Goal: Task Accomplishment & Management: Manage account settings

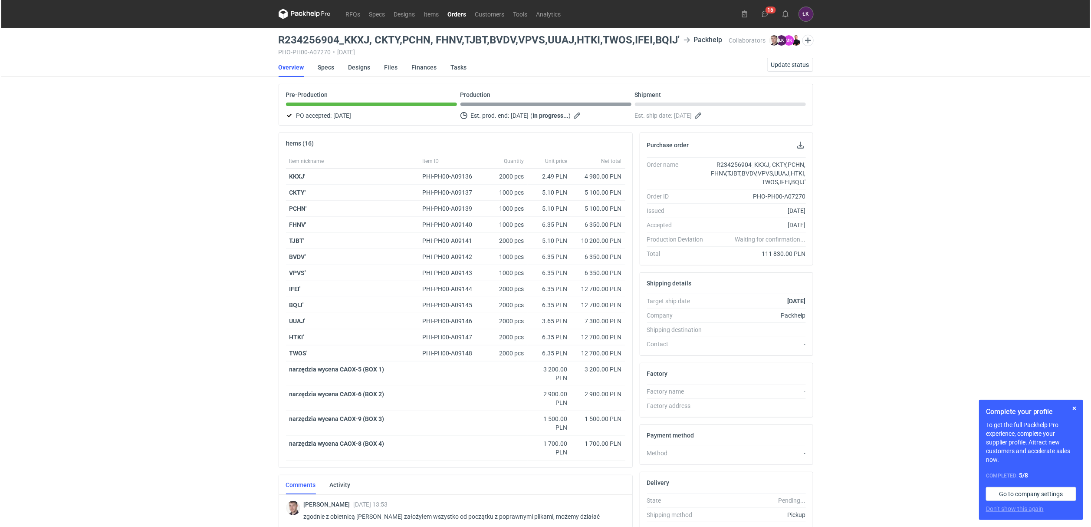
scroll to position [54, 0]
click at [159, 198] on div "RFQs Specs Designs Items Orders Customers Tools Analytics 15 ŁK Łukasz Kowalski…" at bounding box center [544, 263] width 1089 height 527
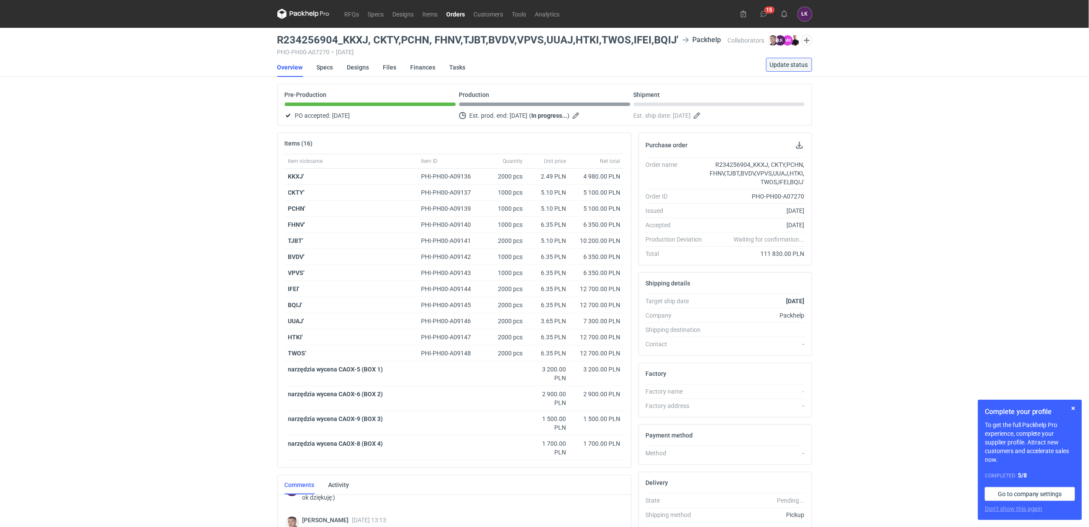
click at [784, 63] on span "Update status" at bounding box center [789, 65] width 38 height 6
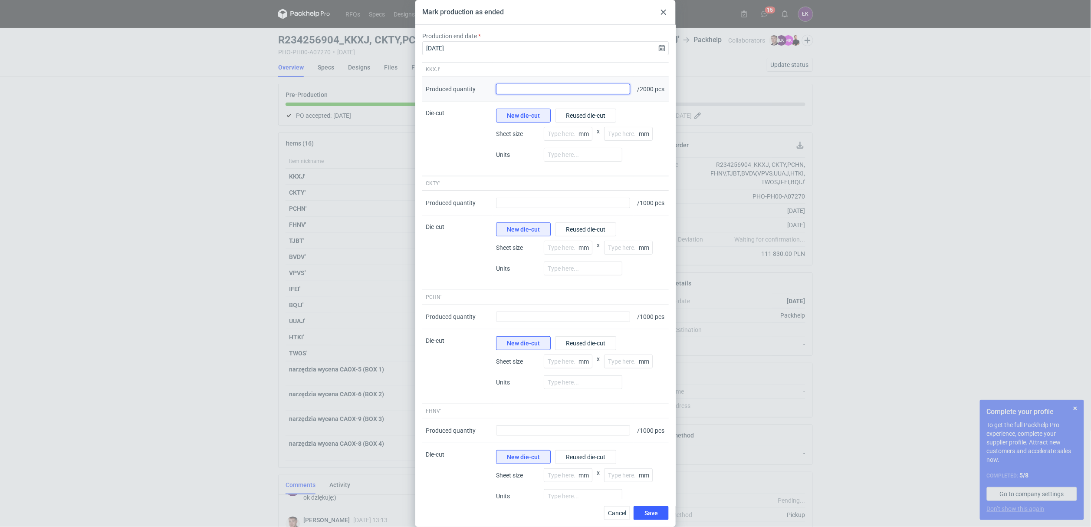
click at [508, 93] on input "Produced quantity" at bounding box center [563, 89] width 134 height 10
type input "2100"
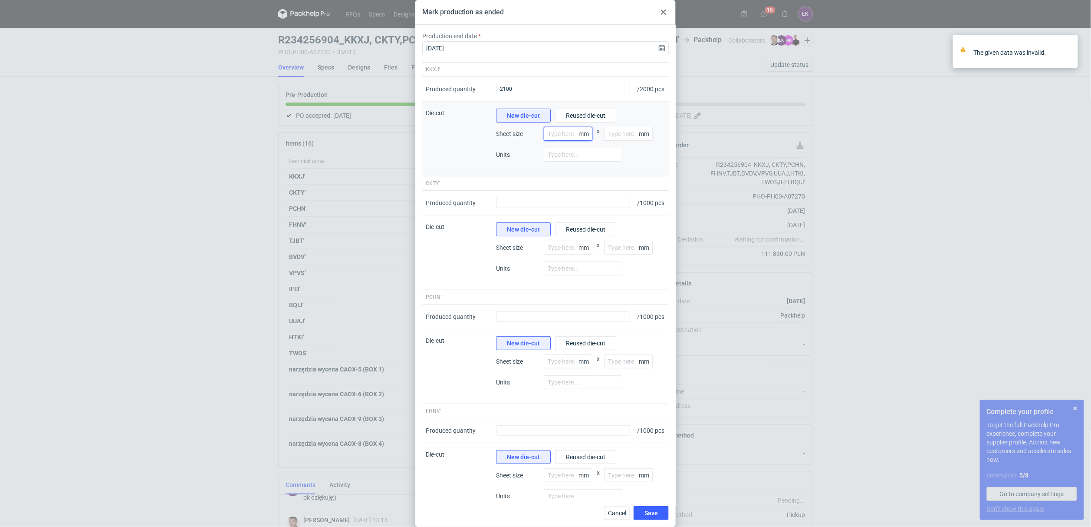
click at [557, 139] on input "number" at bounding box center [568, 134] width 49 height 14
type input "700"
click at [619, 138] on input "number" at bounding box center [628, 134] width 49 height 14
type input "1000"
click at [581, 161] on input "number" at bounding box center [583, 155] width 79 height 14
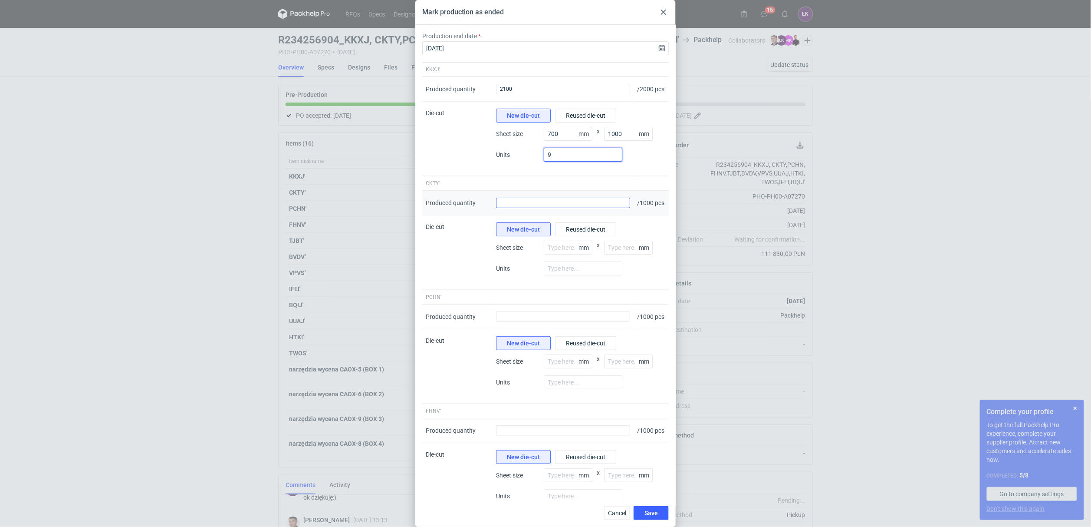
type input "9"
click at [519, 208] on input "Produced quantity" at bounding box center [563, 203] width 134 height 10
type input "1050"
click at [567, 254] on input "number" at bounding box center [568, 248] width 49 height 14
type input "610"
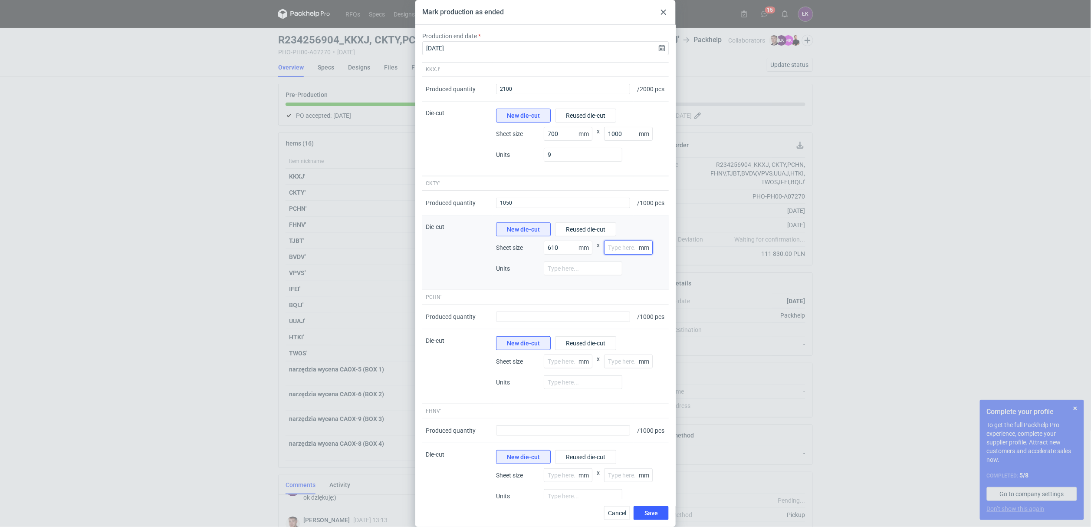
click at [622, 254] on input "number" at bounding box center [628, 248] width 49 height 14
type input "860"
click at [564, 275] on input "number" at bounding box center [583, 268] width 79 height 14
type input "2"
click at [511, 322] on input "Produced quantity" at bounding box center [563, 316] width 134 height 10
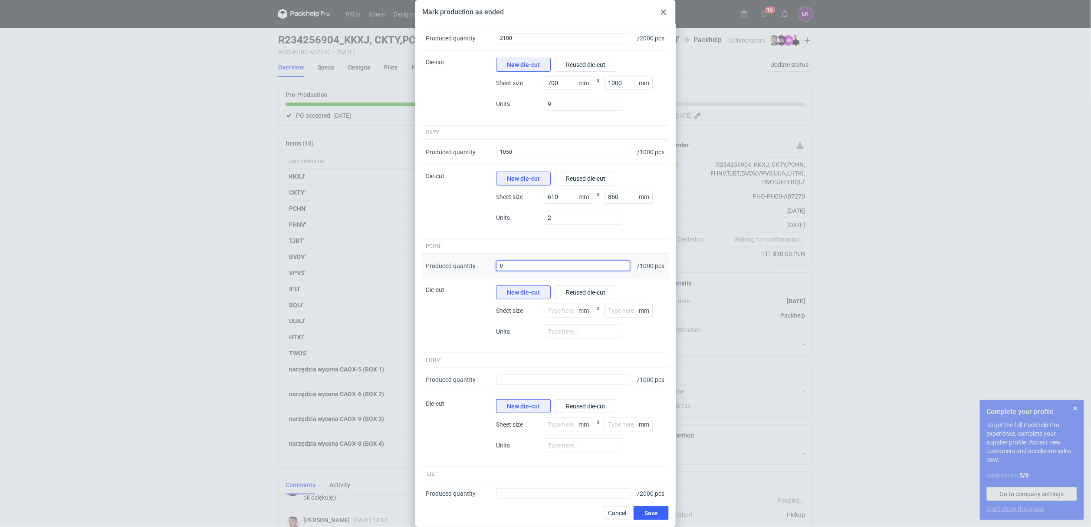
scroll to position [65, 0]
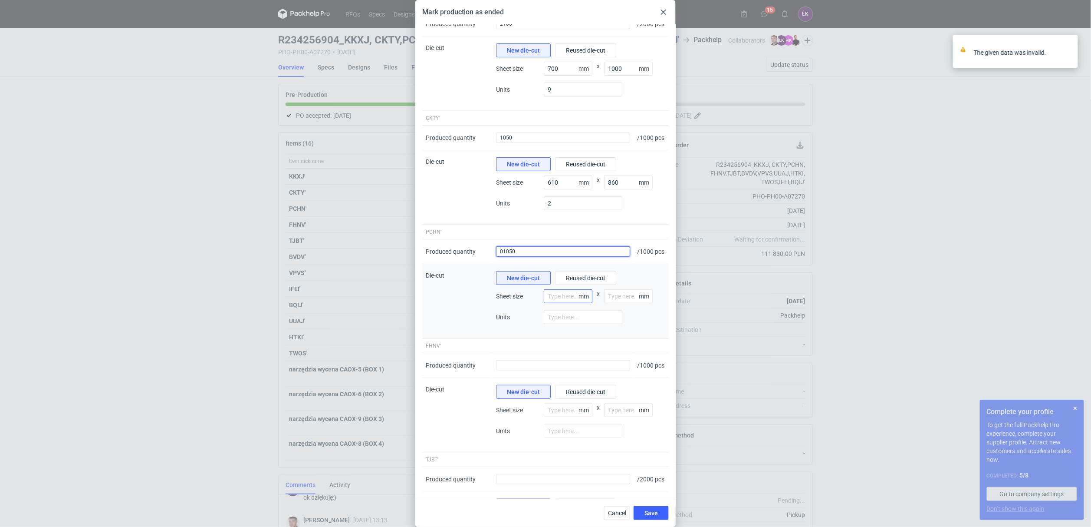
type input "01050"
click at [564, 303] on input "number" at bounding box center [568, 296] width 49 height 14
type input "610"
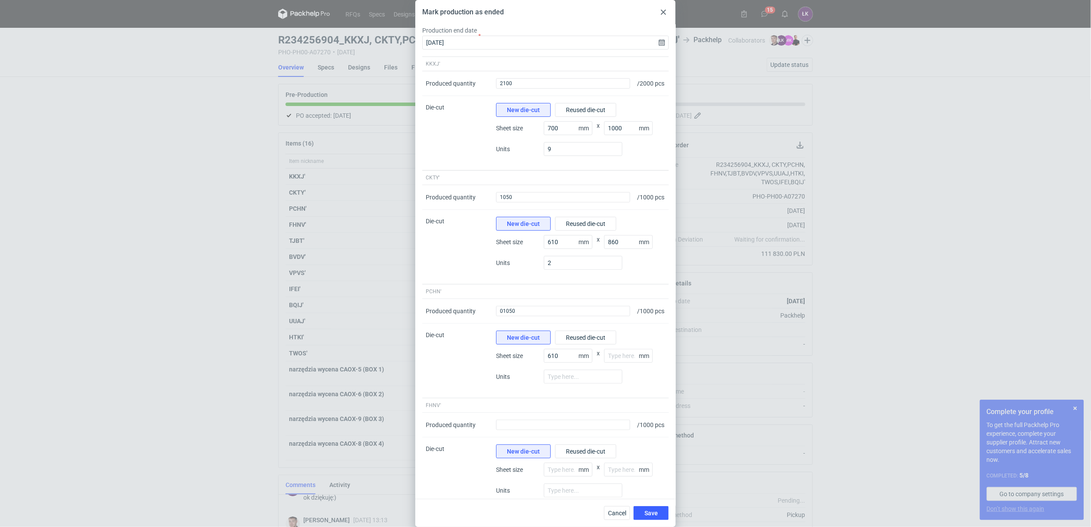
scroll to position [0, 0]
drag, startPoint x: 587, startPoint y: 6, endPoint x: 596, endPoint y: 18, distance: 15.5
click at [596, 18] on div "Mark production as ended" at bounding box center [545, 12] width 260 height 25
click at [503, 322] on input "01050" at bounding box center [563, 316] width 134 height 10
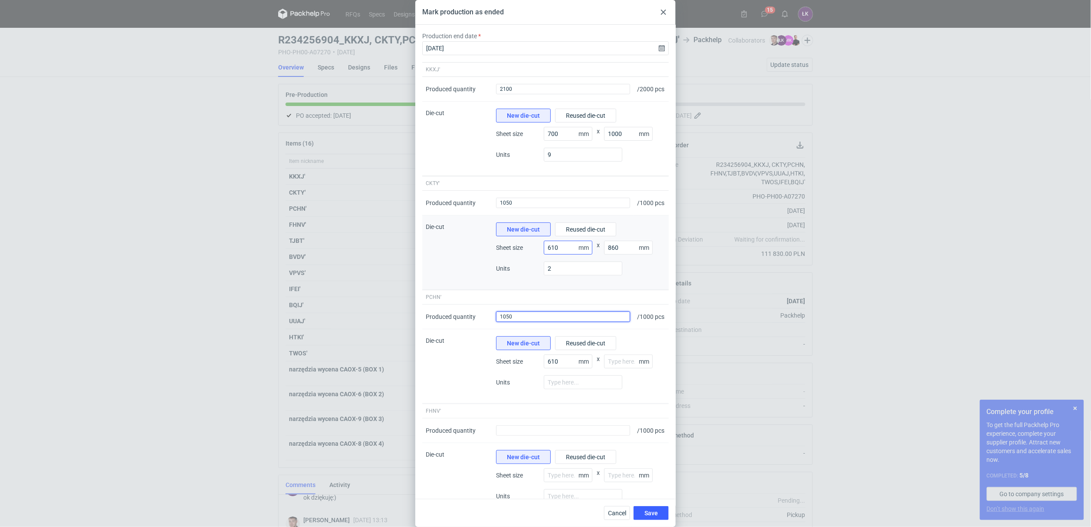
type input "1050"
drag, startPoint x: 567, startPoint y: 260, endPoint x: 545, endPoint y: 260, distance: 21.3
click at [545, 254] on input "610" at bounding box center [568, 248] width 49 height 14
type input "700"
drag, startPoint x: 623, startPoint y: 259, endPoint x: 600, endPoint y: 258, distance: 23.0
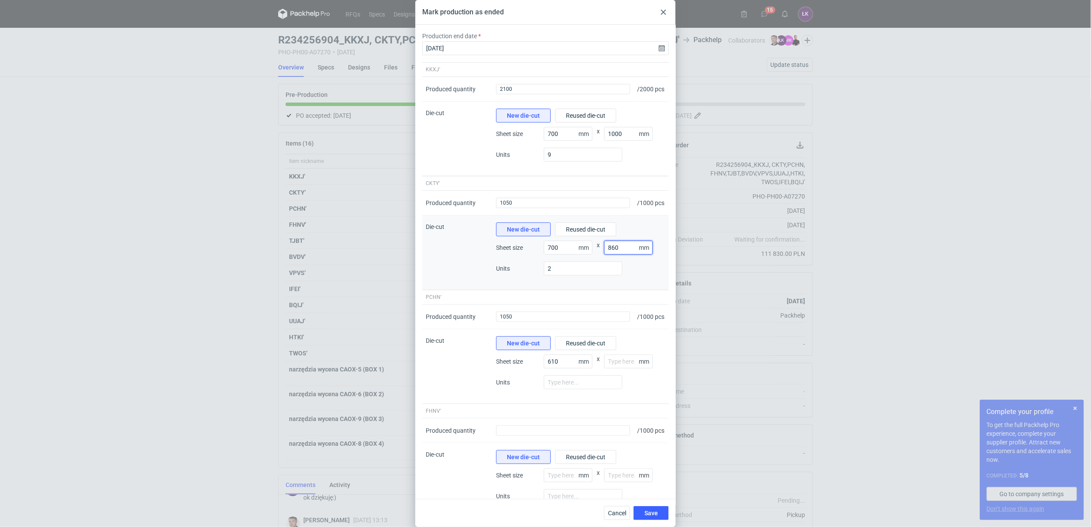
click at [600, 258] on div "700 mm x 860 mm" at bounding box center [605, 251] width 122 height 21
type input "1000"
drag, startPoint x: 553, startPoint y: 282, endPoint x: 539, endPoint y: 283, distance: 14.0
click at [539, 282] on div "Units 2" at bounding box center [580, 271] width 169 height 21
type input "9"
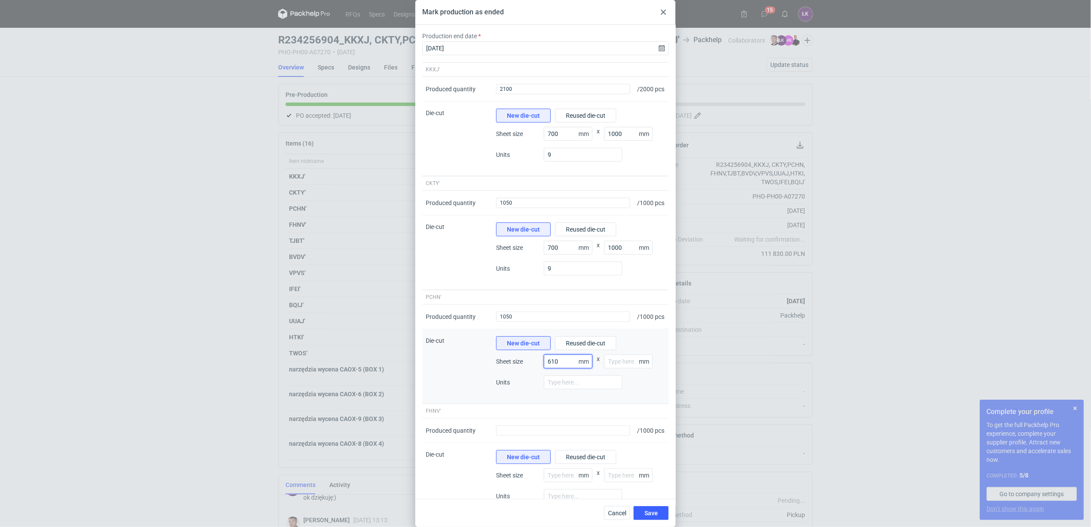
click at [538, 375] on div "Sheet size 610 mm x mm" at bounding box center [580, 364] width 169 height 21
type input "700"
click at [619, 368] on input "number" at bounding box center [628, 361] width 49 height 14
type input "1000"
click at [577, 389] on input "number" at bounding box center [583, 382] width 79 height 14
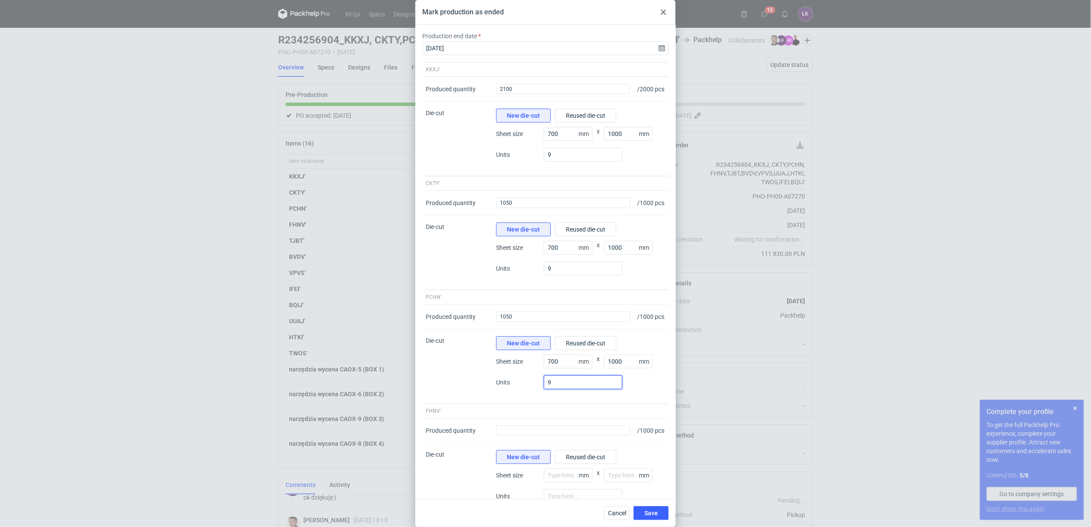
type input "9"
click at [563, 159] on input "9" at bounding box center [583, 155] width 79 height 14
click at [668, 7] on div at bounding box center [664, 12] width 10 height 10
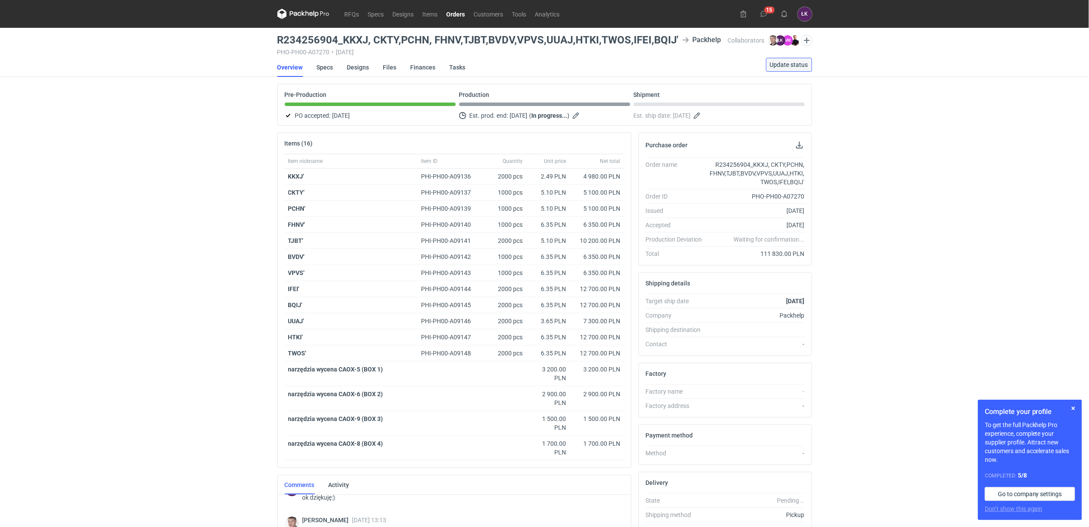
click at [790, 64] on span "Update status" at bounding box center [789, 65] width 38 height 6
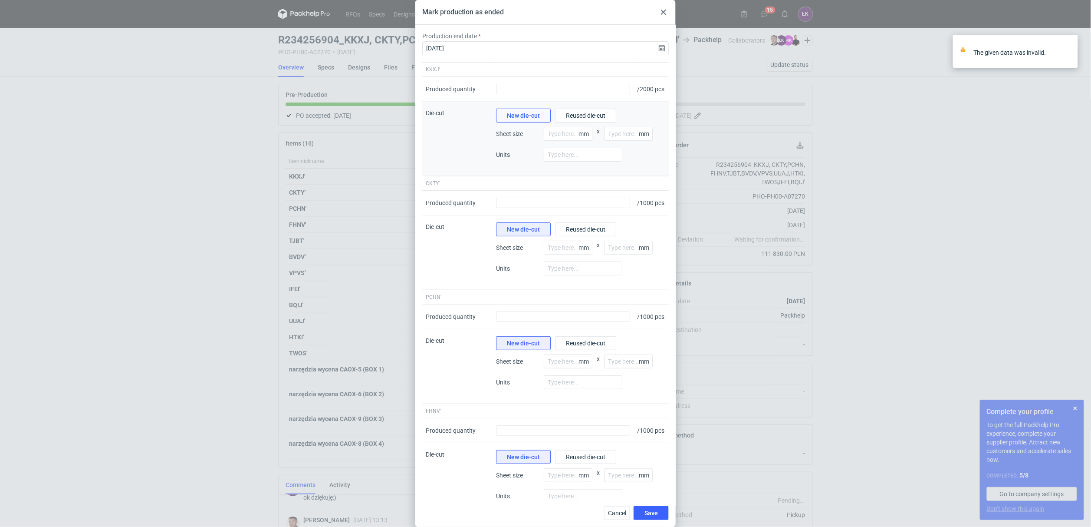
click at [527, 119] on span "New die-cut" at bounding box center [523, 115] width 33 height 6
click at [519, 94] on input "Produced quantity" at bounding box center [563, 89] width 134 height 10
type input "2100"
click at [561, 141] on input "number" at bounding box center [568, 134] width 49 height 14
type input "500"
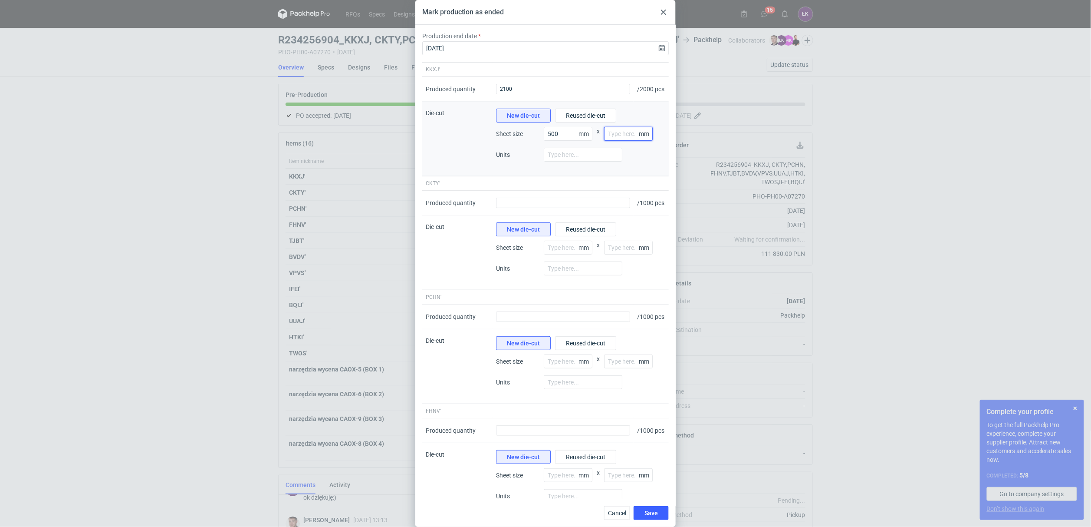
click at [608, 141] on input "number" at bounding box center [628, 134] width 49 height 14
type input "700"
click at [603, 161] on input "number" at bounding box center [583, 155] width 79 height 14
type input "15"
click at [535, 215] on div "Produced quantity" at bounding box center [563, 203] width 141 height 25
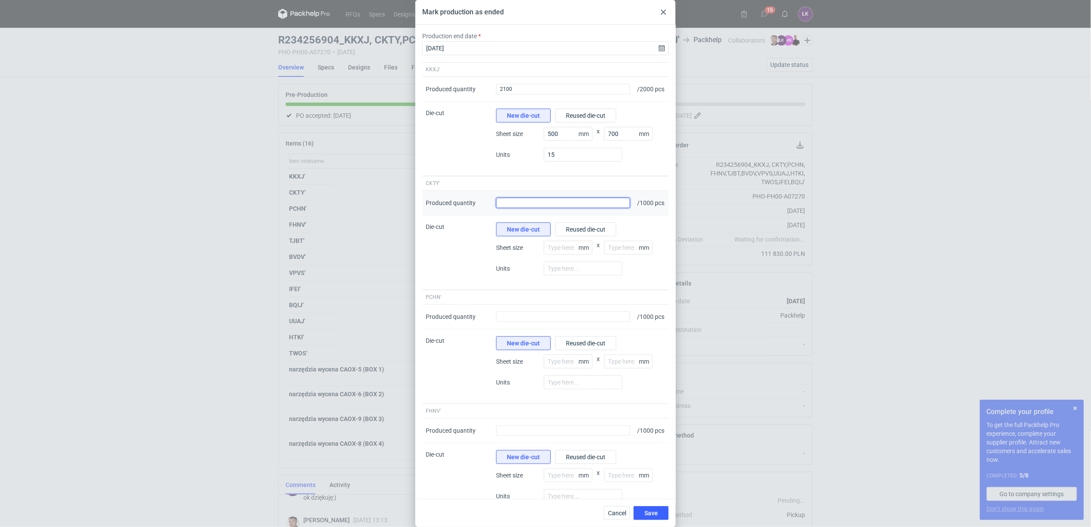
click at [533, 208] on input "Produced quantity" at bounding box center [563, 203] width 134 height 10
type input "1050"
click at [569, 254] on input "number" at bounding box center [568, 248] width 49 height 14
type input "700"
click at [618, 254] on input "number" at bounding box center [628, 248] width 49 height 14
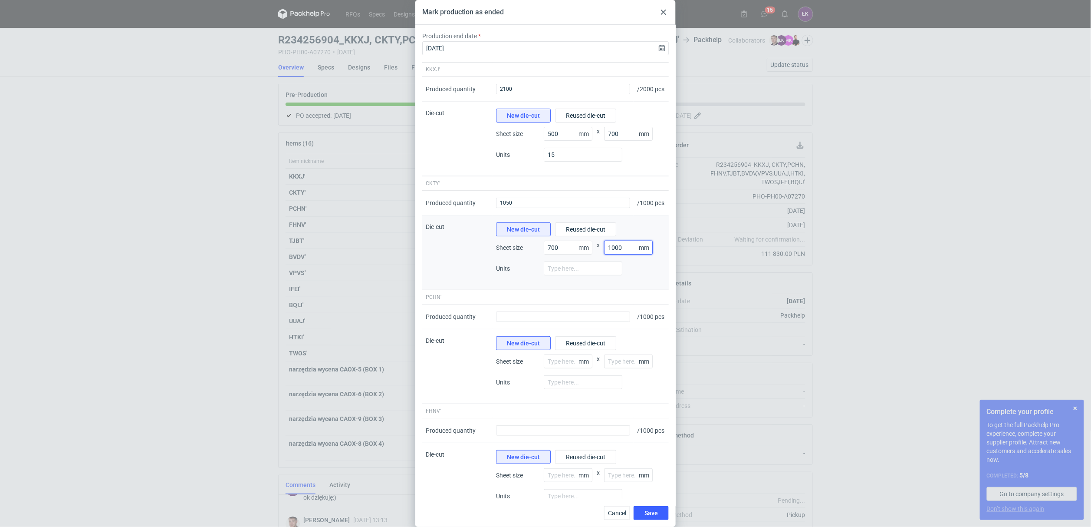
type input "1000"
click at [585, 282] on div at bounding box center [583, 271] width 79 height 21
click at [580, 275] on input "number" at bounding box center [583, 268] width 79 height 14
type input "6"
click at [557, 368] on input "number" at bounding box center [568, 361] width 49 height 14
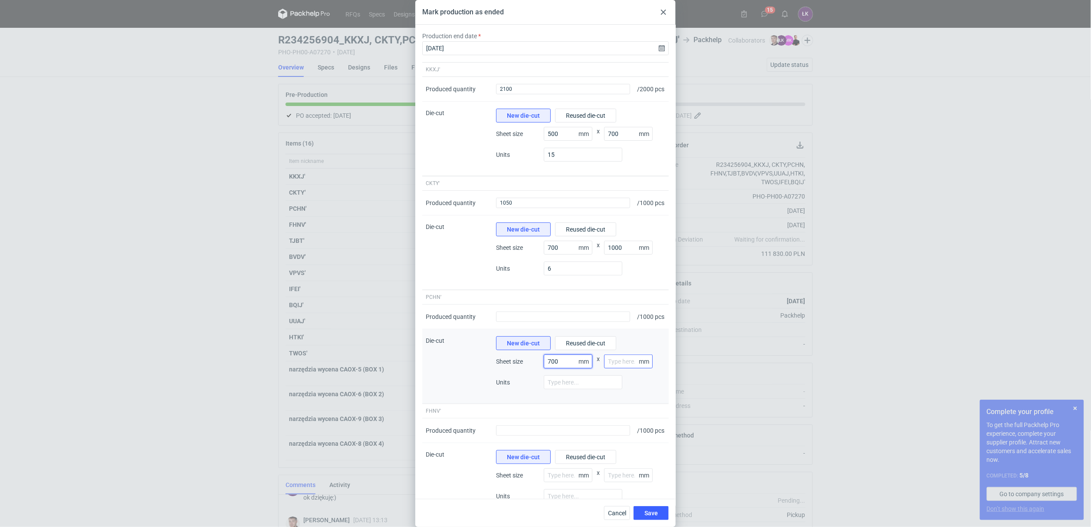
type input "700"
click at [620, 368] on input "number" at bounding box center [628, 361] width 49 height 14
type input "1000"
click at [569, 389] on input "number" at bounding box center [583, 382] width 79 height 14
type input "6"
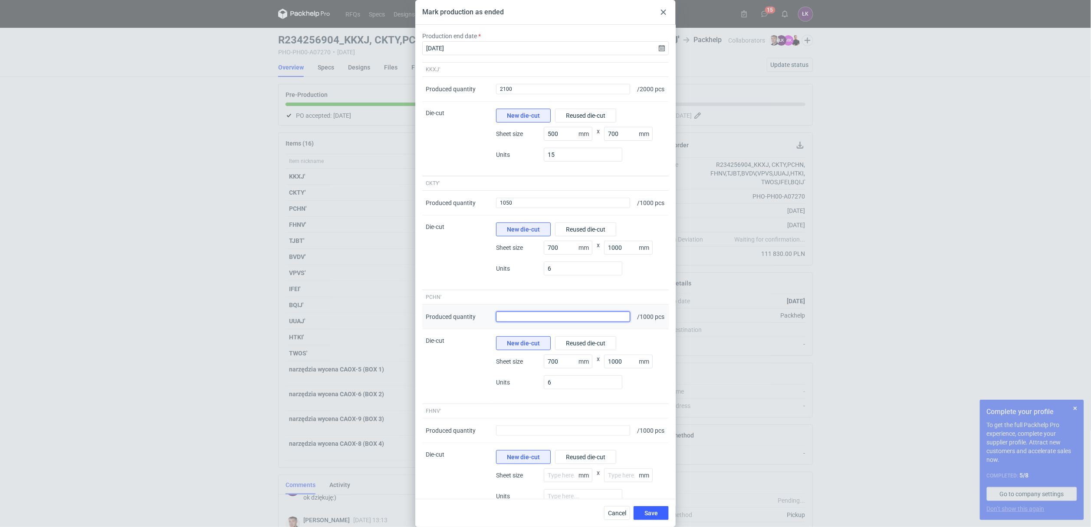
click at [523, 322] on input "Produced quantity" at bounding box center [563, 316] width 134 height 10
type input "1050"
click at [661, 304] on div at bounding box center [651, 297] width 35 height 14
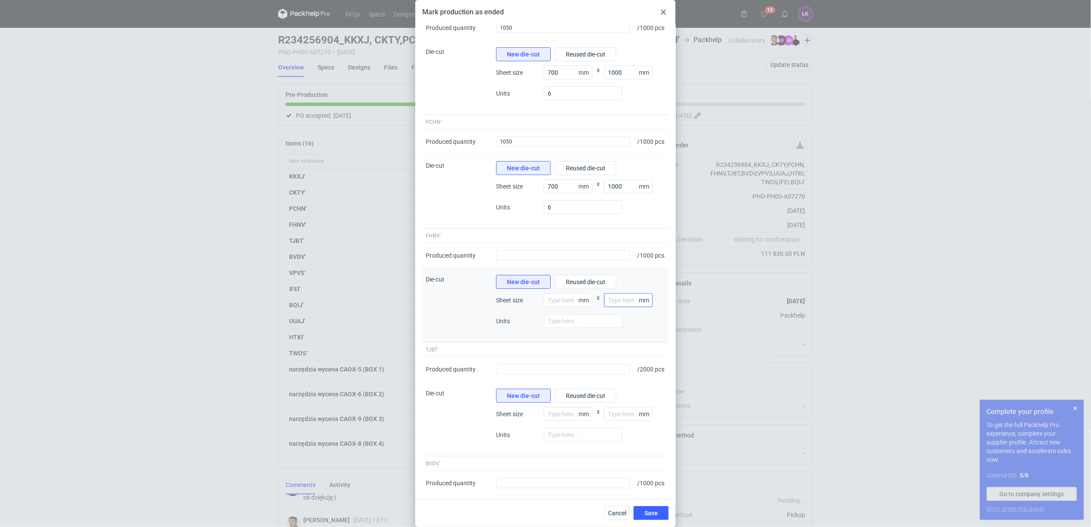
scroll to position [195, 0]
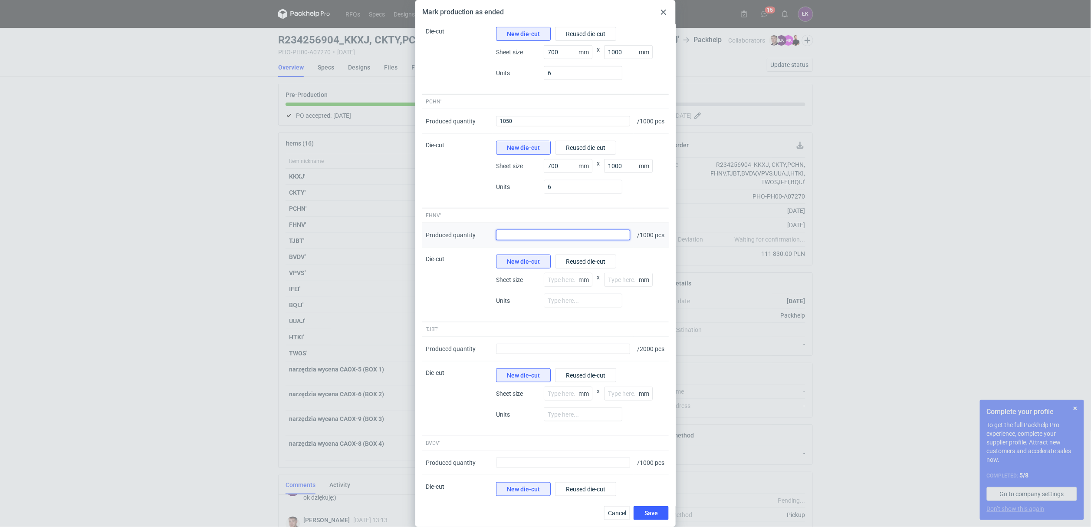
click at [512, 240] on input "Produced quantity" at bounding box center [563, 235] width 134 height 10
type input "1050"
click at [521, 354] on input "Produced quantity" at bounding box center [563, 348] width 134 height 10
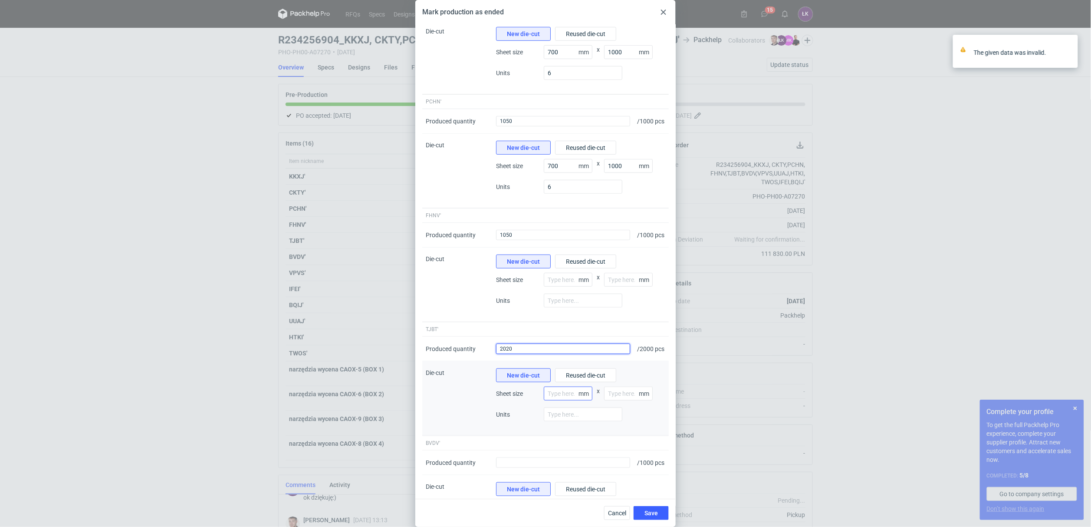
type input "2020"
click at [556, 400] on input "number" at bounding box center [568, 393] width 49 height 14
type input "700"
click at [610, 400] on input "number" at bounding box center [628, 393] width 49 height 14
type input "1000"
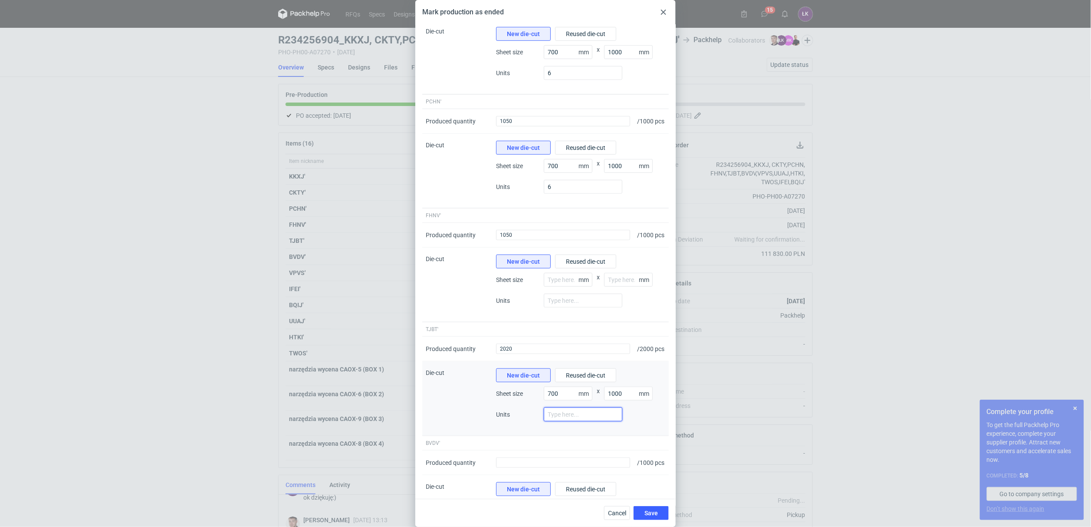
click at [574, 421] on input "number" at bounding box center [583, 414] width 79 height 14
type input "6"
click at [557, 287] on input "number" at bounding box center [568, 280] width 49 height 14
type input "610"
click at [629, 287] on input "number" at bounding box center [628, 280] width 49 height 14
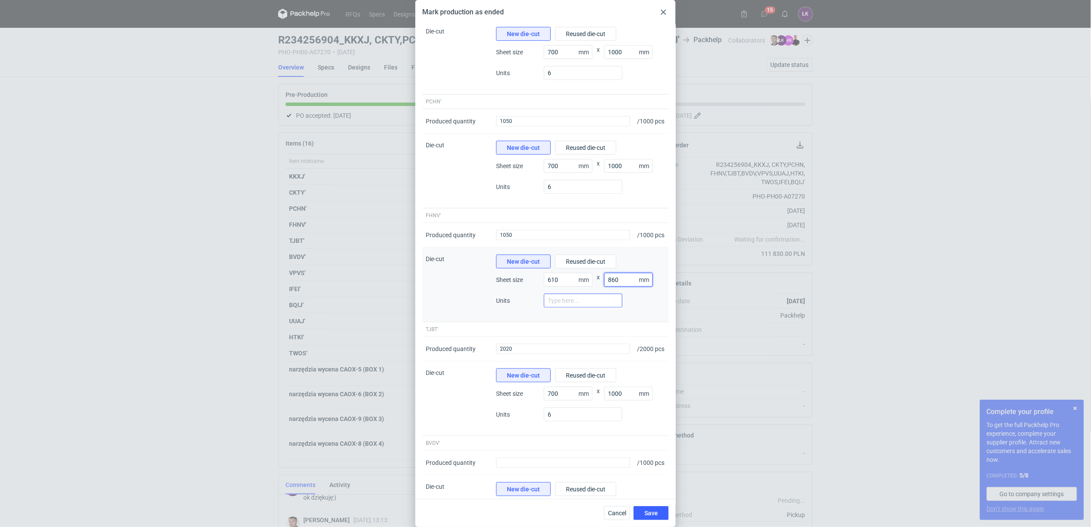
type input "860"
click at [557, 307] on input "number" at bounding box center [583, 300] width 79 height 14
type input "5"
click at [641, 322] on div "New die-cut Reused die-cut Sheet size 610 mm x 860 mm Units 5" at bounding box center [581, 284] width 176 height 74
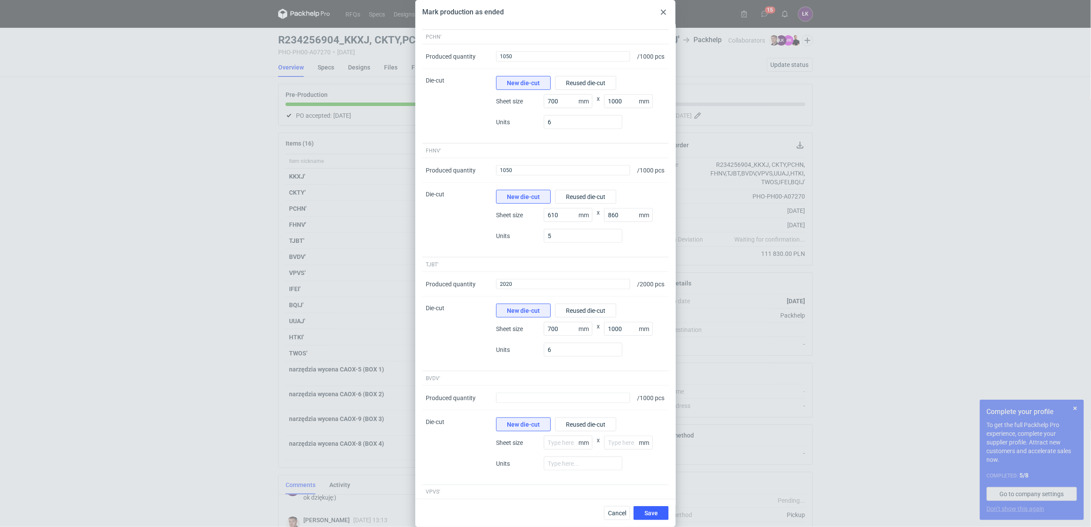
scroll to position [326, 0]
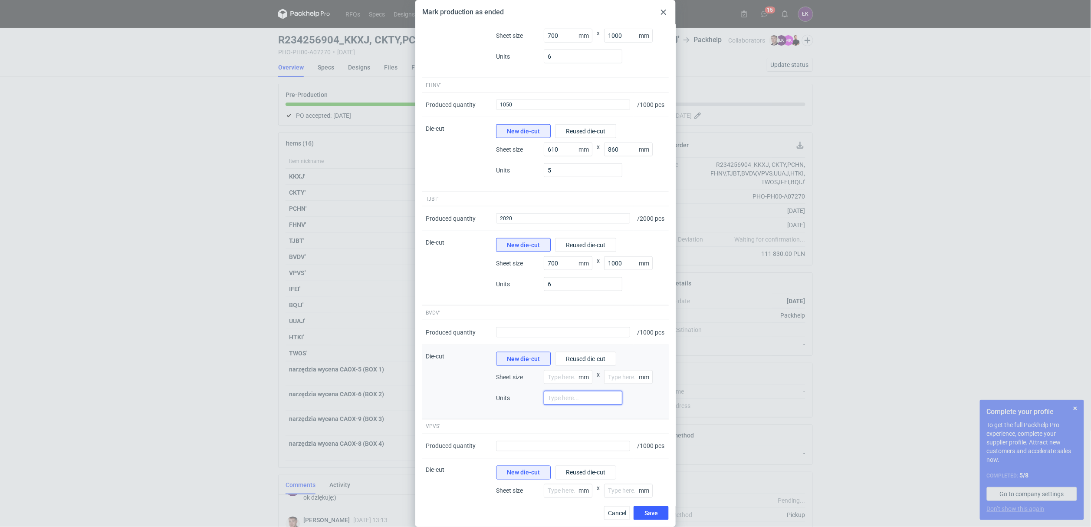
click at [570, 405] on input "number" at bounding box center [583, 398] width 79 height 14
click at [567, 384] on input "number" at bounding box center [568, 377] width 49 height 14
type input "610"
click at [615, 384] on input "number" at bounding box center [628, 377] width 49 height 14
type input "860"
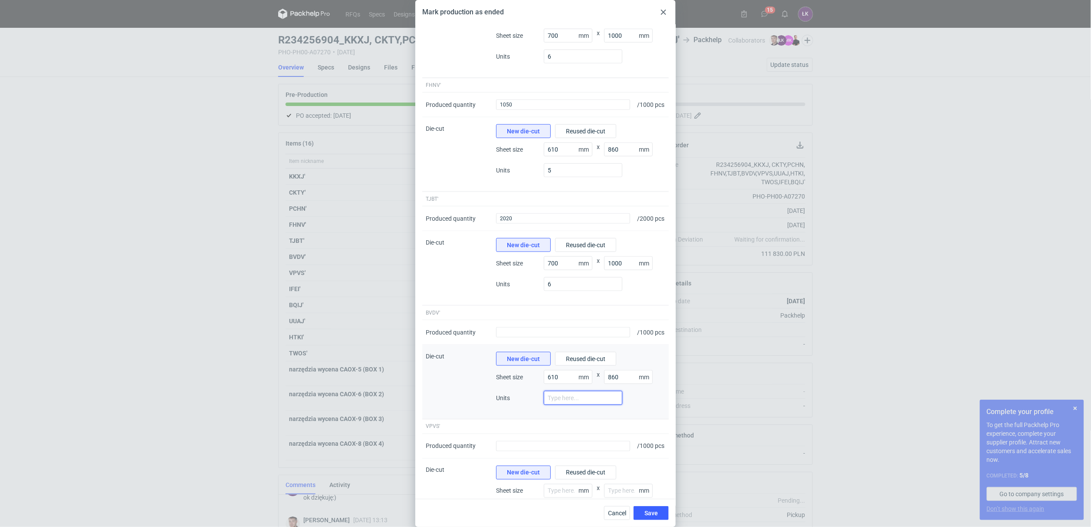
click at [576, 405] on input "number" at bounding box center [583, 398] width 79 height 14
type input "5"
click at [510, 337] on input "Produced quantity" at bounding box center [563, 332] width 134 height 10
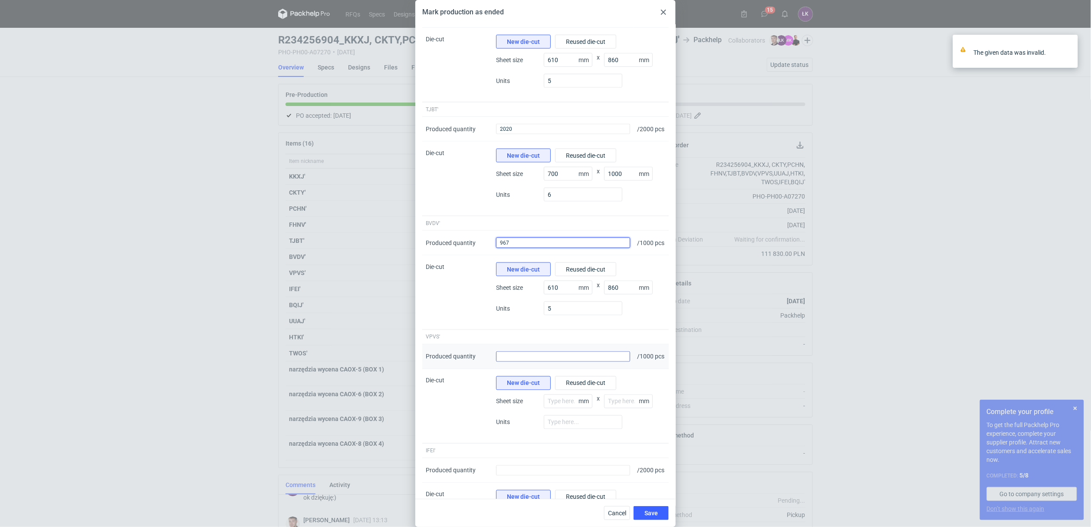
scroll to position [455, 0]
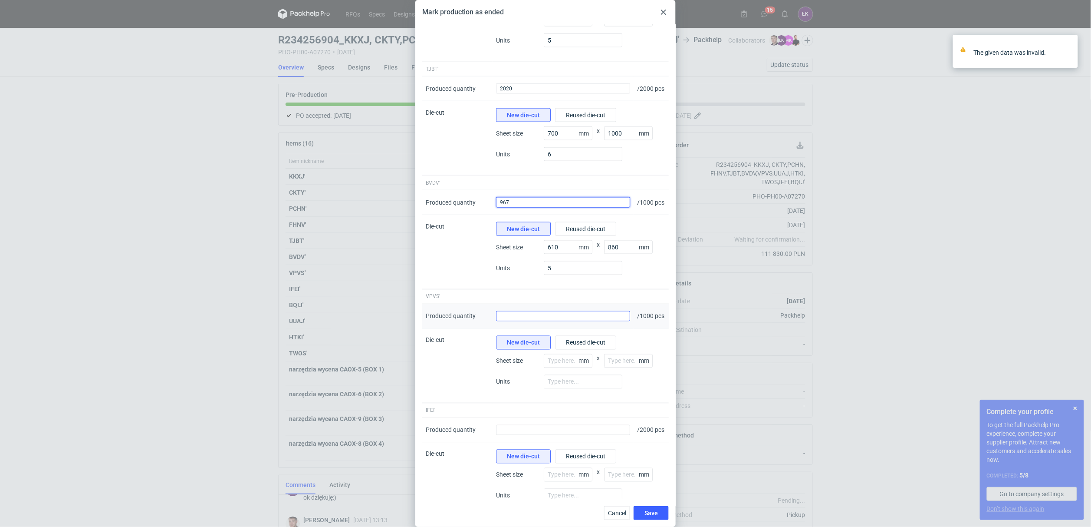
type input "967"
click at [506, 321] on input "Produced quantity" at bounding box center [563, 316] width 134 height 10
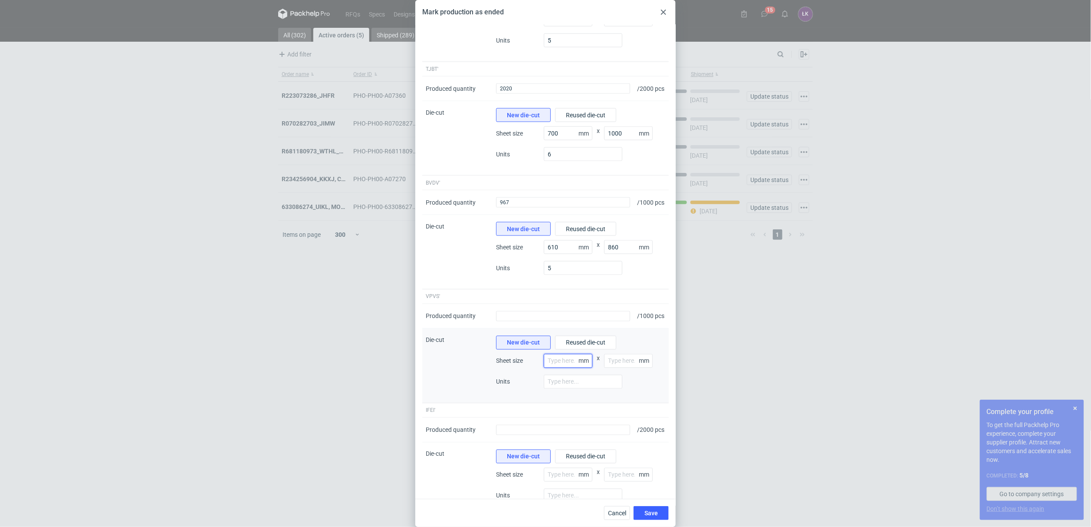
click at [552, 368] on input "number" at bounding box center [568, 361] width 49 height 14
type input "610"
click at [611, 368] on input "number" at bounding box center [628, 361] width 49 height 14
type input "860"
click at [555, 389] on input "number" at bounding box center [583, 382] width 79 height 14
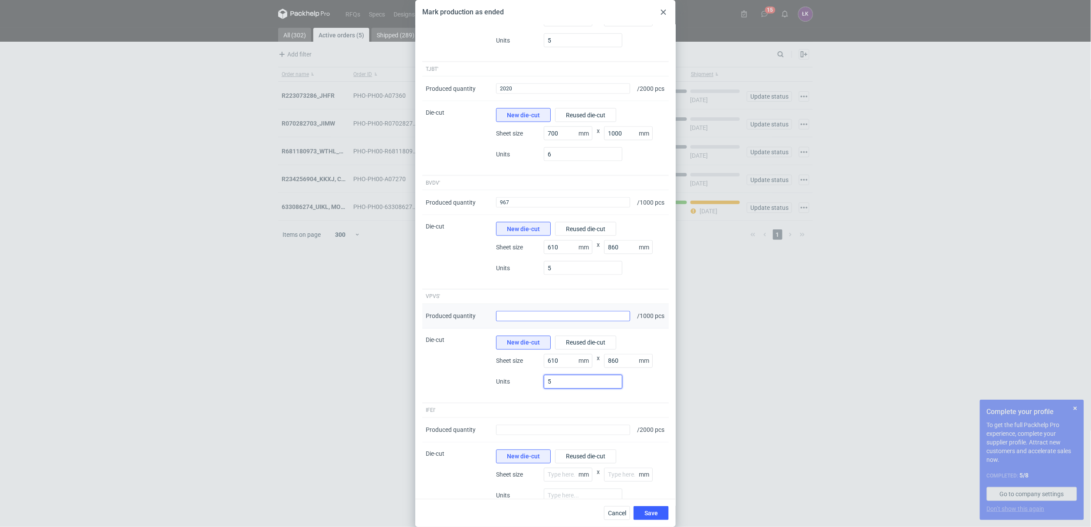
type input "5"
click at [519, 321] on input "Produced quantity" at bounding box center [563, 316] width 134 height 10
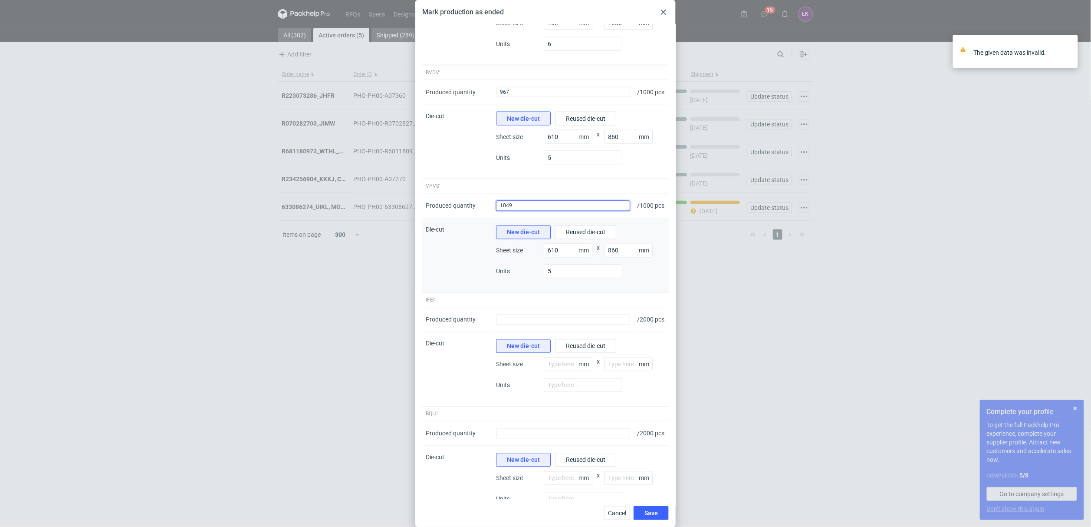
scroll to position [586, 0]
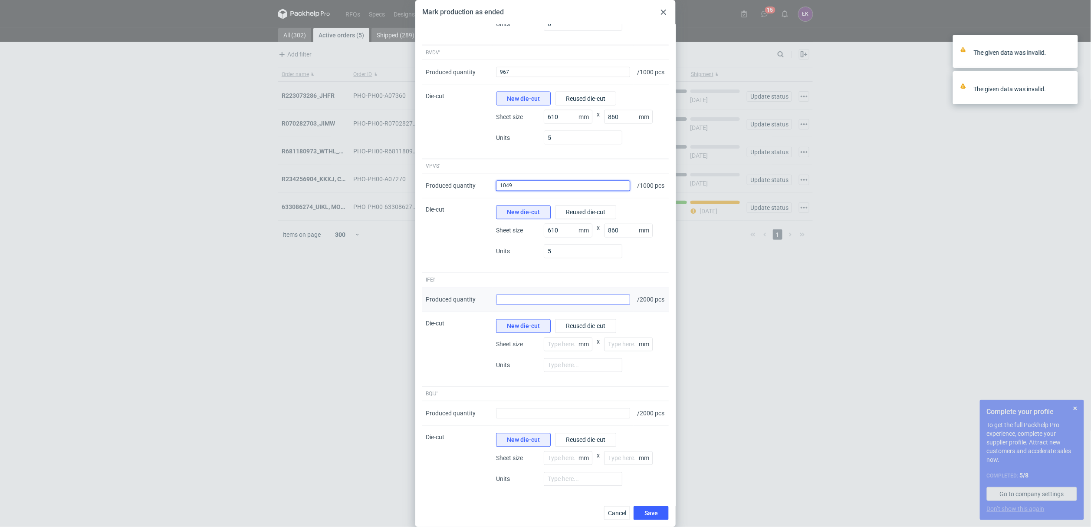
type input "1049"
click at [542, 305] on input "Produced quantity" at bounding box center [563, 299] width 134 height 10
type input "2100"
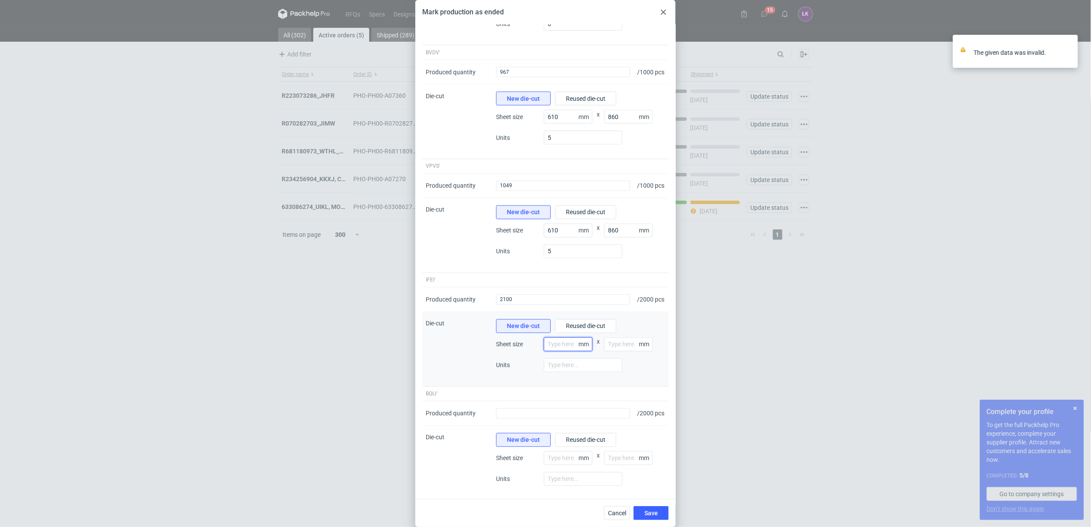
click at [558, 351] on input "number" at bounding box center [568, 344] width 49 height 14
type input "610"
click at [621, 351] on input "number" at bounding box center [628, 344] width 49 height 14
type input "860"
click at [565, 372] on input "number" at bounding box center [583, 365] width 79 height 14
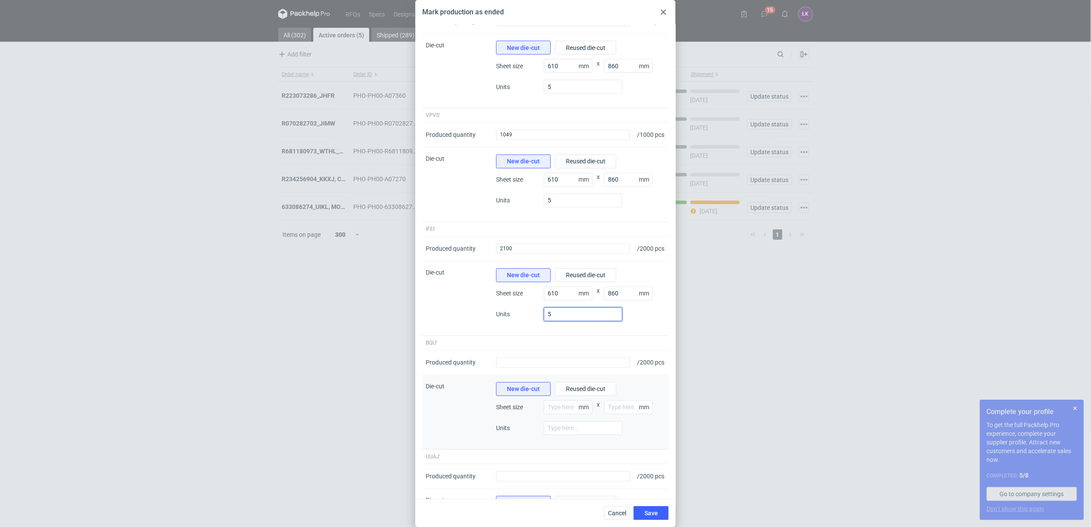
scroll to position [716, 0]
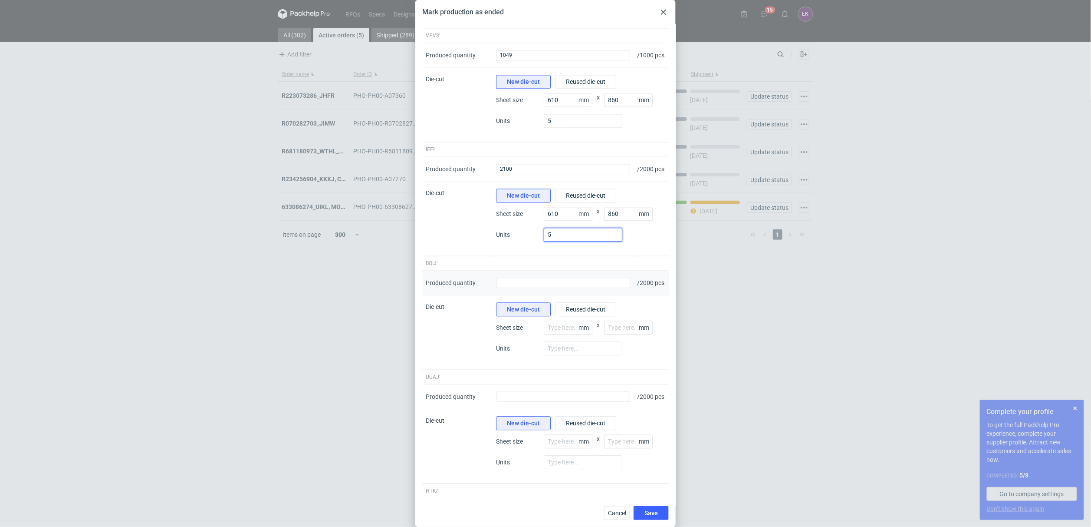
type input "5"
click at [512, 296] on div "Produced quantity" at bounding box center [563, 283] width 141 height 25
click at [513, 288] on input "Produced quantity" at bounding box center [563, 283] width 134 height 10
type input "2062"
click at [562, 342] on div "mm x mm" at bounding box center [605, 331] width 122 height 21
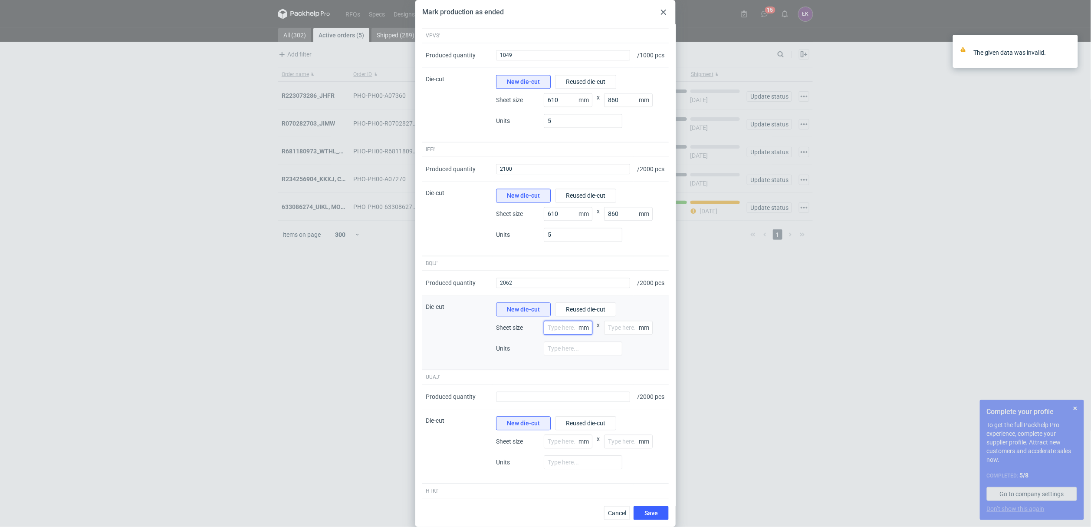
click at [561, 335] on input "number" at bounding box center [568, 328] width 49 height 14
type input "610"
click at [611, 335] on input "number" at bounding box center [628, 328] width 49 height 14
type input "860"
click at [577, 356] on input "number" at bounding box center [583, 349] width 79 height 14
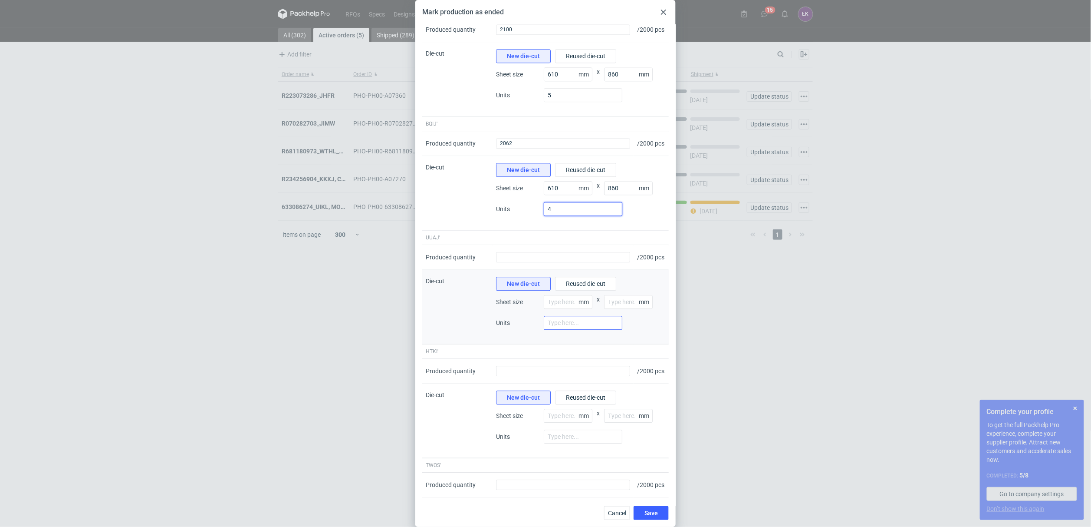
scroll to position [911, 0]
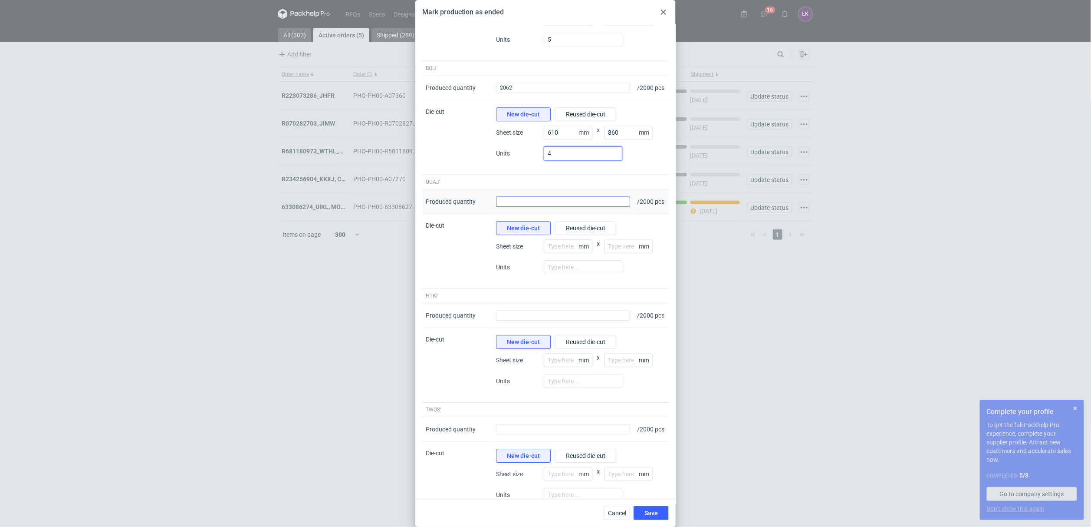
type input "4"
click at [526, 207] on input "Produced quantity" at bounding box center [563, 201] width 134 height 10
type input "2100"
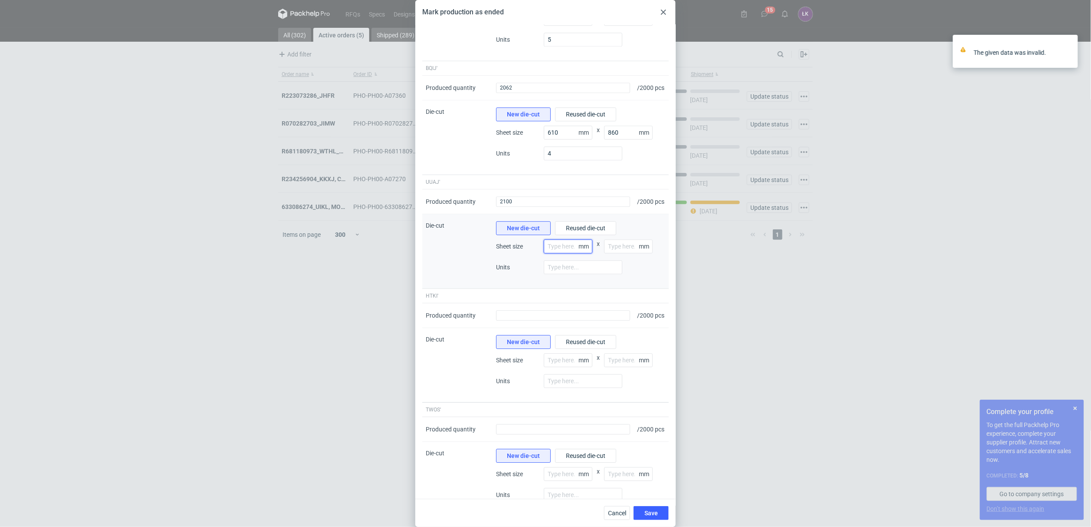
click at [560, 253] on input "number" at bounding box center [568, 246] width 49 height 14
type input "610"
click at [624, 253] on input "number" at bounding box center [628, 246] width 49 height 14
type input "860"
click at [568, 274] on input "number" at bounding box center [583, 267] width 79 height 14
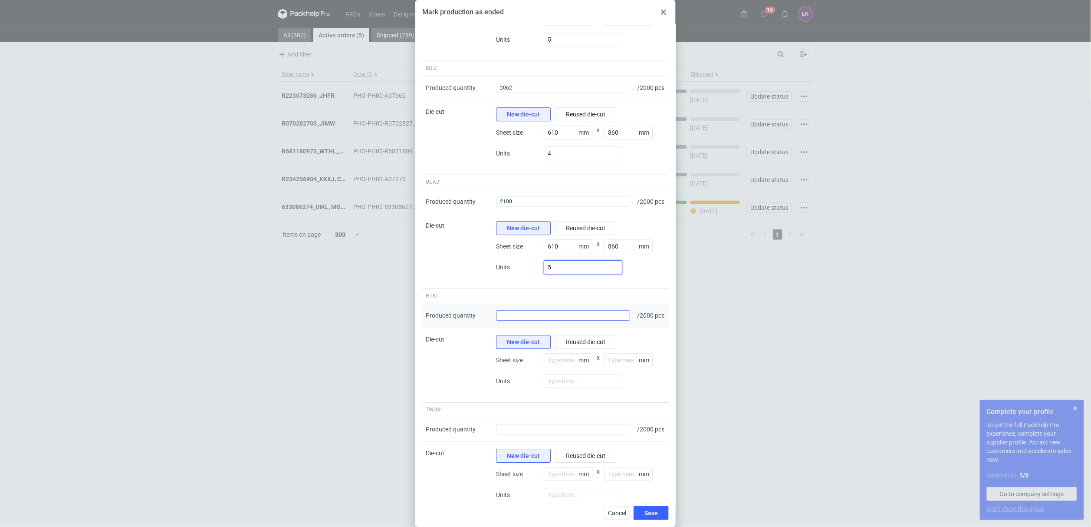
type input "5"
click at [546, 320] on input "Produced quantity" at bounding box center [563, 315] width 134 height 10
type input "2072"
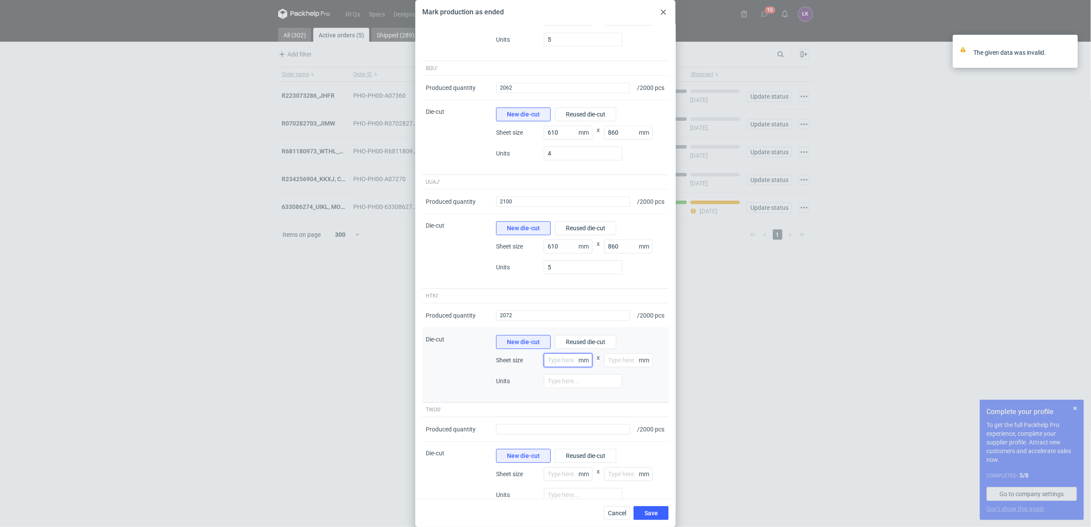
click at [574, 367] on input "number" at bounding box center [568, 360] width 49 height 14
type input "860"
click at [636, 367] on input "number" at bounding box center [628, 360] width 49 height 14
type input "610"
click at [596, 388] on input "number" at bounding box center [583, 381] width 79 height 14
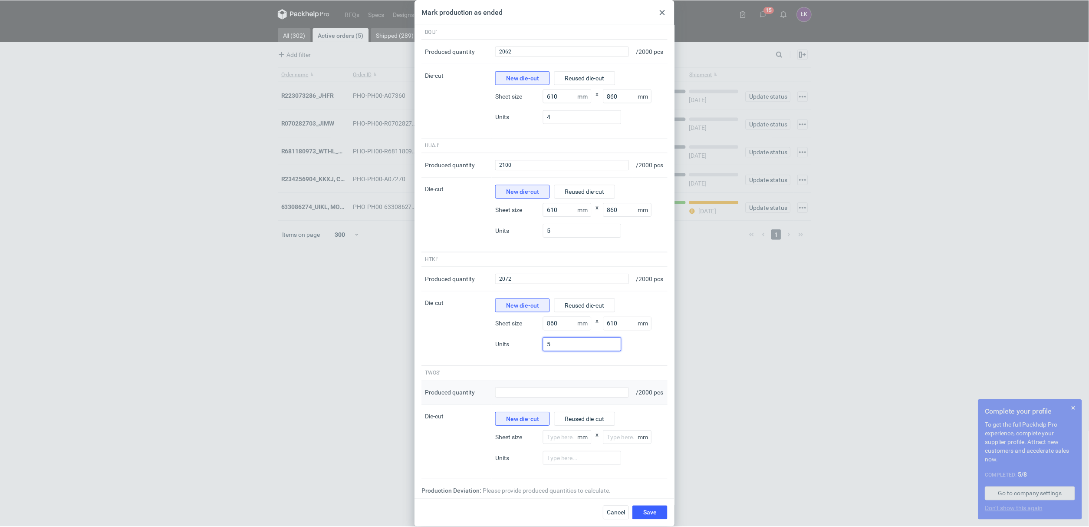
scroll to position [1037, 0]
type input "5"
click at [511, 387] on input "Produced quantity" at bounding box center [563, 392] width 134 height 10
type input "2050"
click at [559, 439] on input "number" at bounding box center [568, 437] width 49 height 14
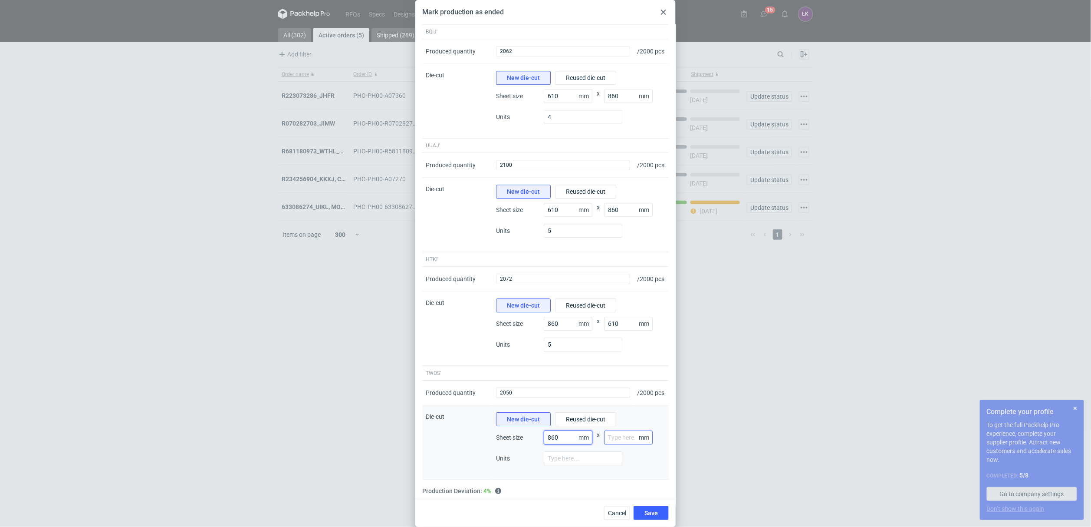
type input "860"
drag, startPoint x: 614, startPoint y: 436, endPoint x: 519, endPoint y: 440, distance: 95.6
click at [614, 437] on input "number" at bounding box center [628, 437] width 49 height 14
type input "610"
click at [569, 462] on input "number" at bounding box center [583, 458] width 79 height 14
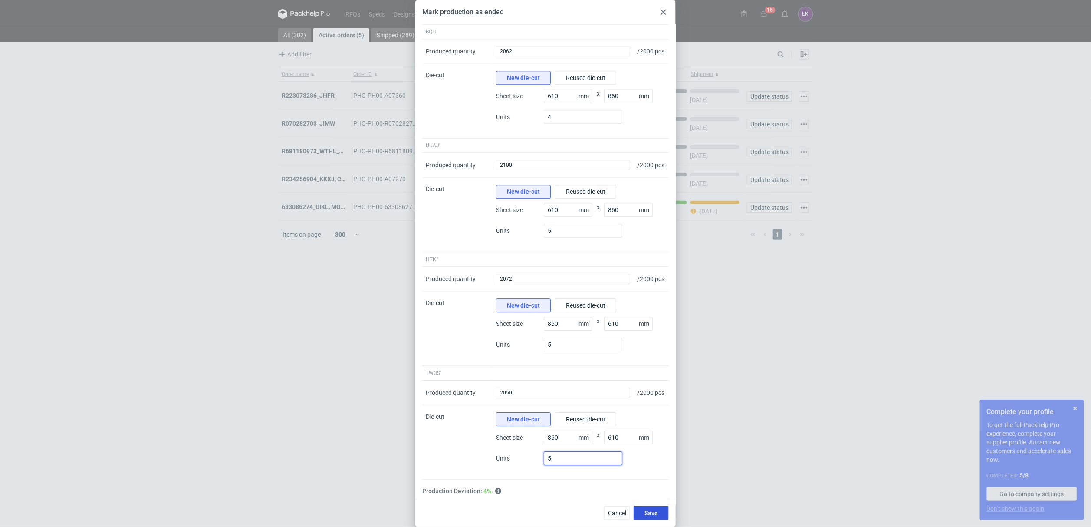
type input "5"
click at [656, 511] on span "Save" at bounding box center [651, 513] width 13 height 6
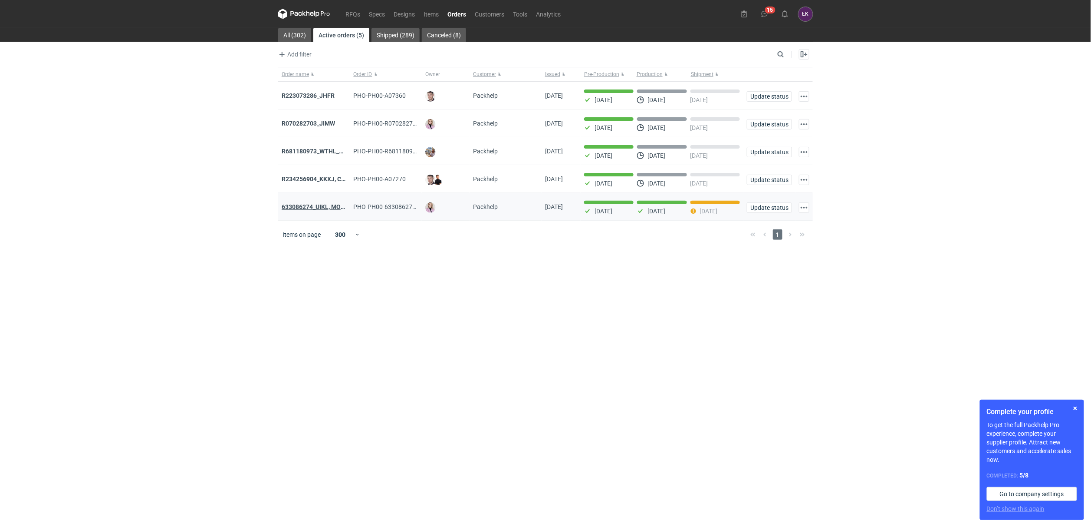
click at [317, 210] on strong "633086274_UIKL, MOEG" at bounding box center [315, 206] width 67 height 7
click at [318, 181] on strong "R234256904_KKXJ, CKTY,PCHN, FHNV,TJBT,BVDV,VPVS,UUAJ,HTKI,TWOS,IFEI,BQIJ'" at bounding box center [398, 178] width 232 height 7
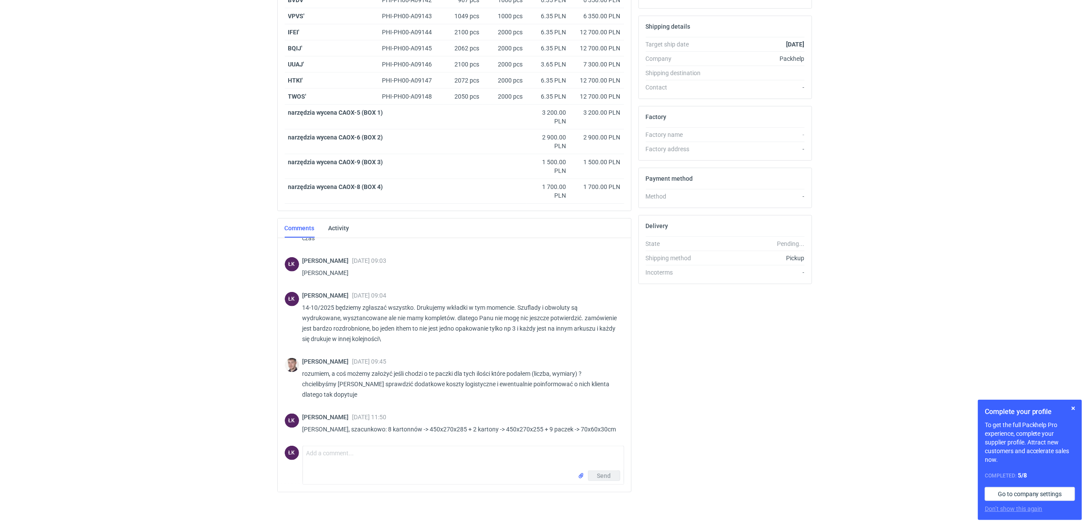
scroll to position [259, 0]
click at [223, 270] on html "RFQs Specs Designs Items Orders Customers Tools Analytics 15 ŁK Łukasz Kowalski…" at bounding box center [544, 6] width 1089 height 527
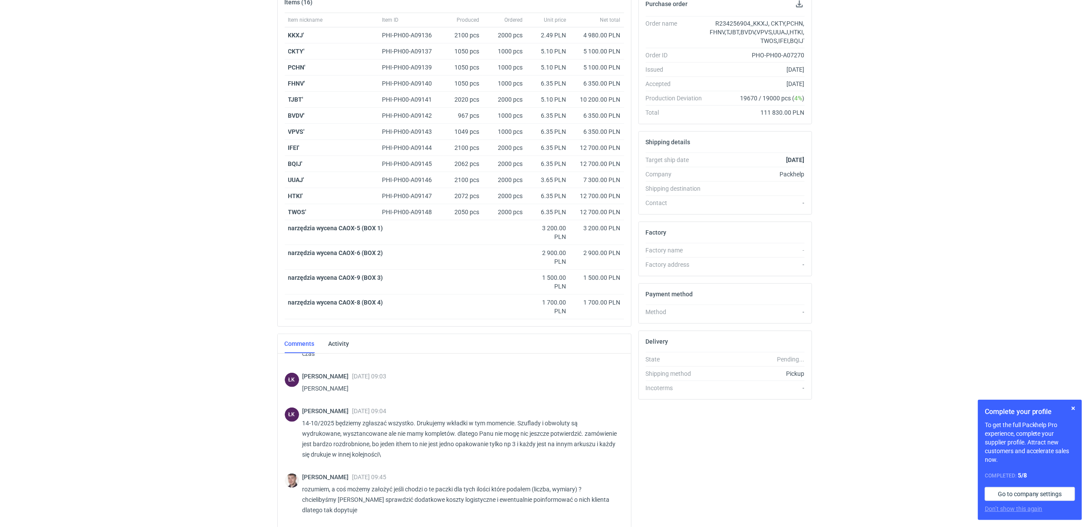
scroll to position [0, 0]
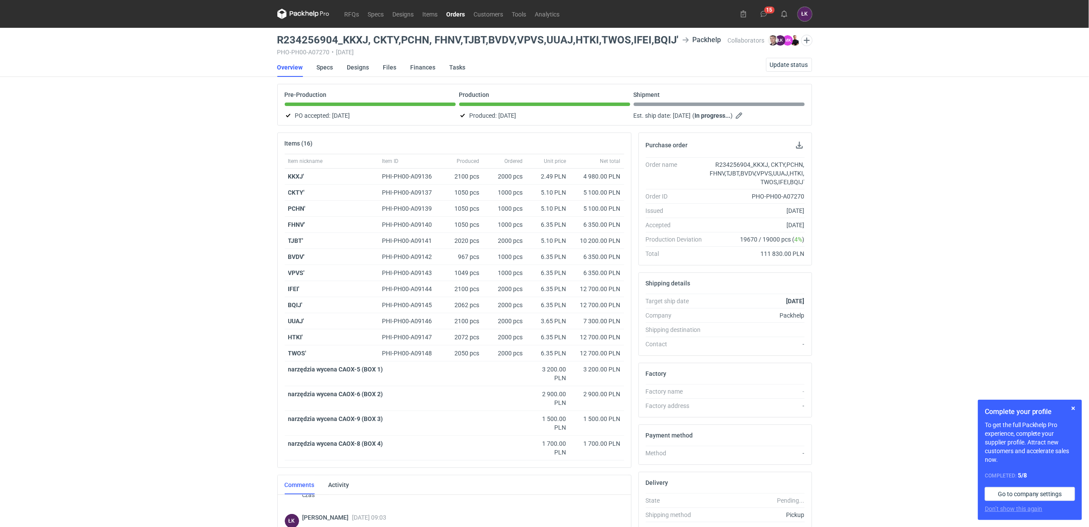
click at [943, 110] on div "RFQs Specs Designs Items Orders Customers Tools Analytics 15 ŁK Łukasz Kowalski…" at bounding box center [544, 263] width 1089 height 527
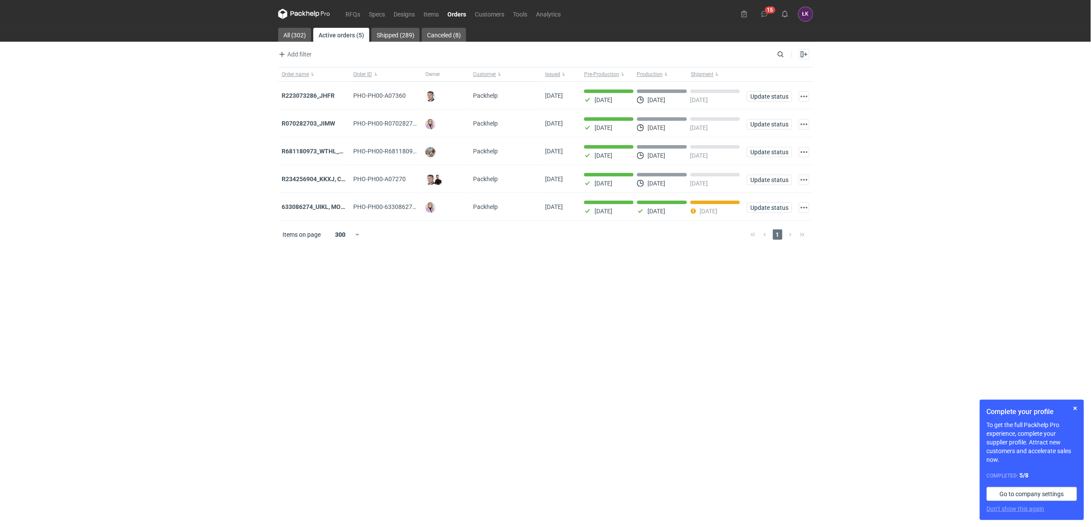
click at [920, 256] on div "RFQs Specs Designs Items Orders Customers Tools Analytics 15 [PERSON_NAME] Kowa…" at bounding box center [545, 263] width 1091 height 527
